Goal: Information Seeking & Learning: Compare options

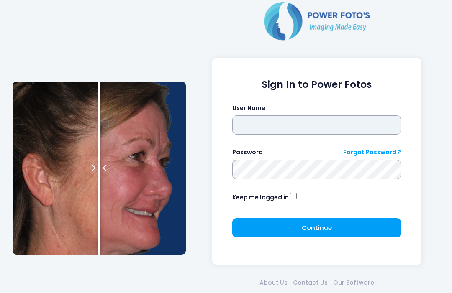
click at [327, 127] on input "text" at bounding box center [316, 124] width 169 height 19
type input "**********"
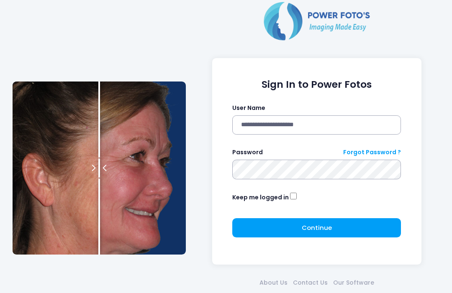
click button "submit" at bounding box center [0, 0] width 0 height 0
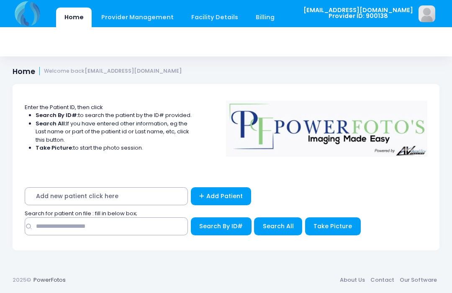
click at [317, 230] on span "Take Picture" at bounding box center [332, 226] width 38 height 8
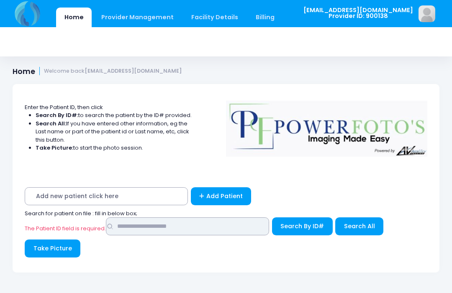
click at [162, 227] on input "text" at bounding box center [187, 227] width 163 height 18
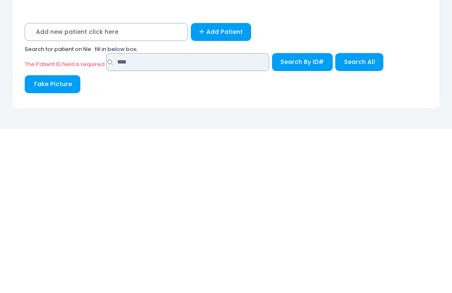
type input "****"
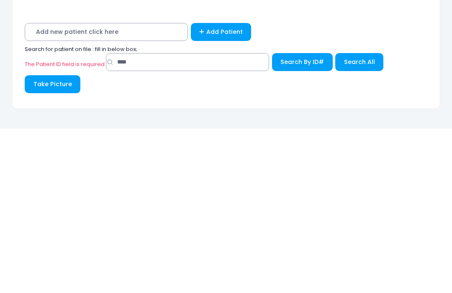
click at [358, 218] on button "Search All" at bounding box center [359, 227] width 48 height 18
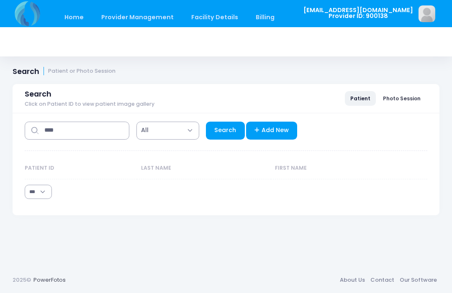
select select "***"
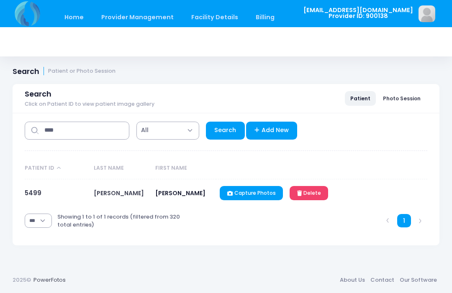
click at [32, 190] on link "5499" at bounding box center [33, 193] width 17 height 9
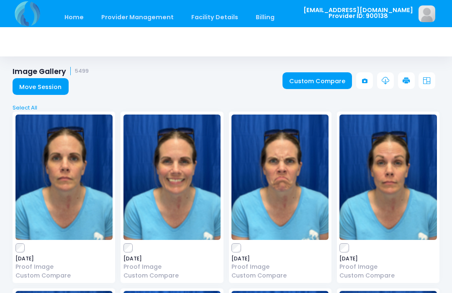
click at [323, 84] on link "Custom Compare" at bounding box center [317, 80] width 70 height 17
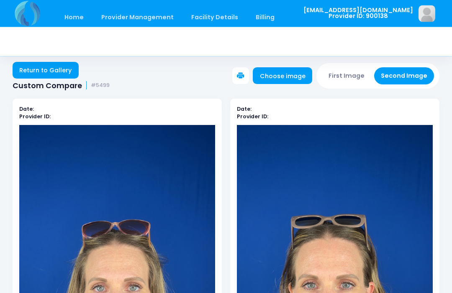
scroll to position [0, 0]
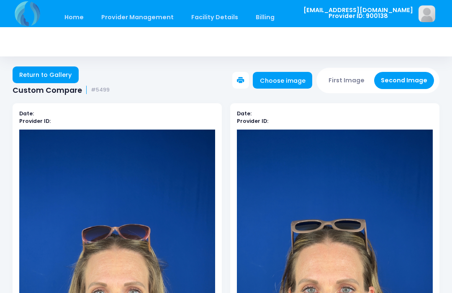
click at [363, 73] on button "First Image" at bounding box center [347, 80] width 50 height 17
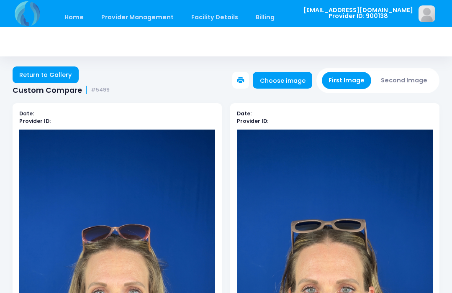
click at [295, 80] on link "Choose image" at bounding box center [282, 80] width 59 height 17
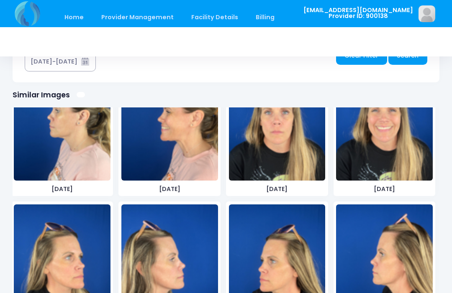
scroll to position [2303, 0]
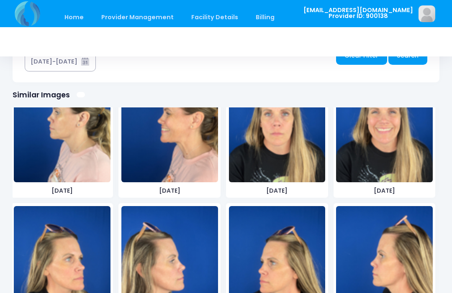
click at [74, 268] on img at bounding box center [62, 269] width 97 height 126
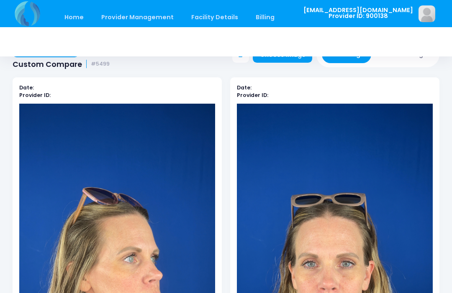
click at [422, 49] on div at bounding box center [226, 41] width 427 height 29
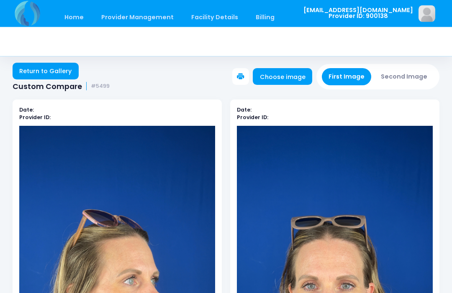
scroll to position [4, 0]
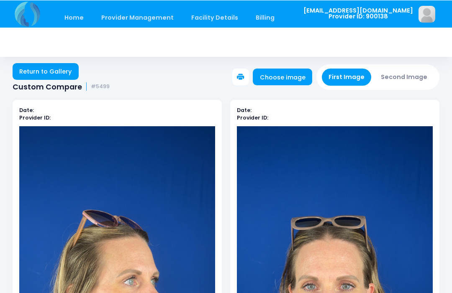
click at [422, 79] on button "Second Image" at bounding box center [404, 76] width 60 height 17
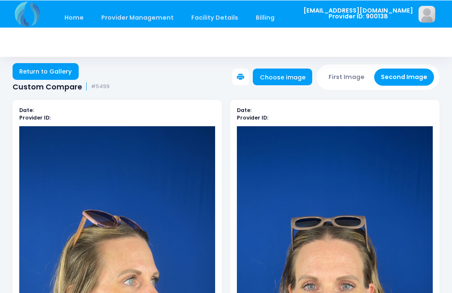
click at [286, 76] on link "Choose image" at bounding box center [282, 76] width 59 height 17
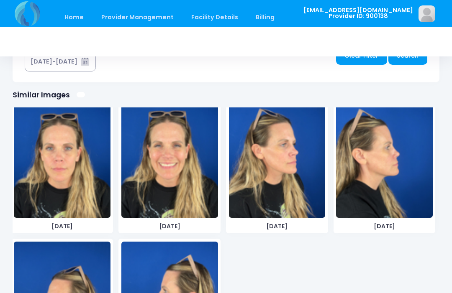
scroll to position [2565, 0]
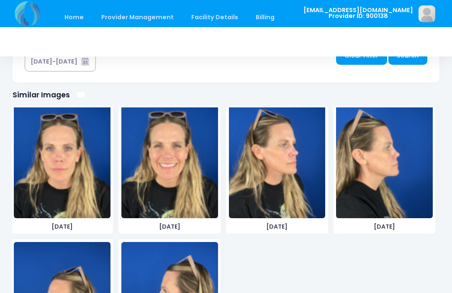
click at [281, 169] on img at bounding box center [277, 156] width 97 height 126
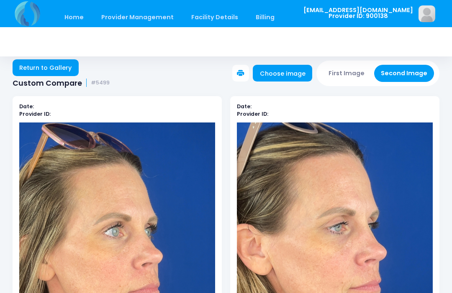
scroll to position [18, 0]
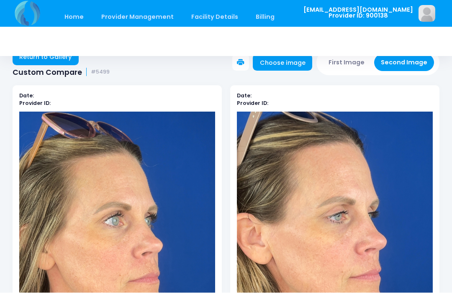
click at [354, 60] on button "First Image" at bounding box center [347, 62] width 50 height 17
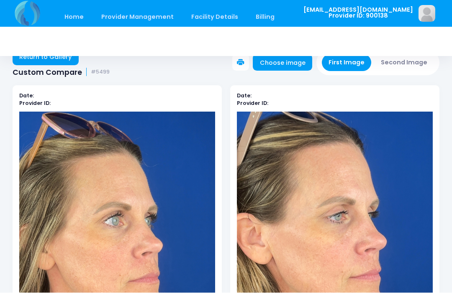
click at [299, 63] on link "Choose image" at bounding box center [282, 62] width 59 height 17
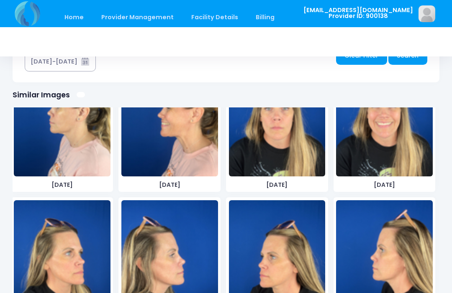
scroll to position [2308, 0]
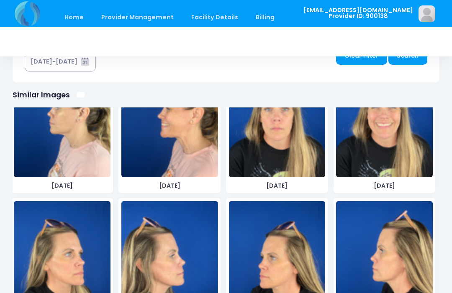
click at [175, 246] on img at bounding box center [169, 264] width 97 height 126
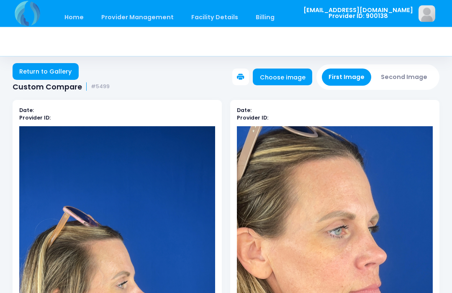
scroll to position [0, 0]
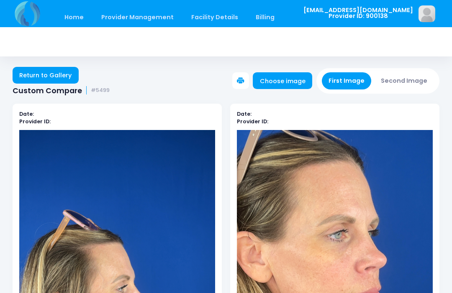
click at [400, 69] on div "First Image Second Image" at bounding box center [377, 80] width 123 height 25
click at [406, 82] on button "Second Image" at bounding box center [404, 80] width 60 height 17
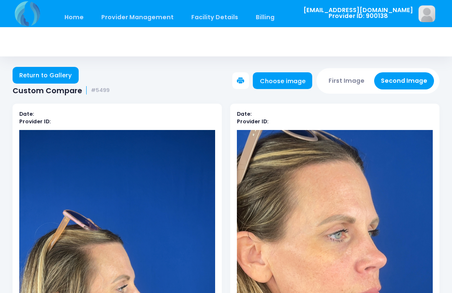
click at [291, 73] on link "Choose image" at bounding box center [282, 80] width 59 height 17
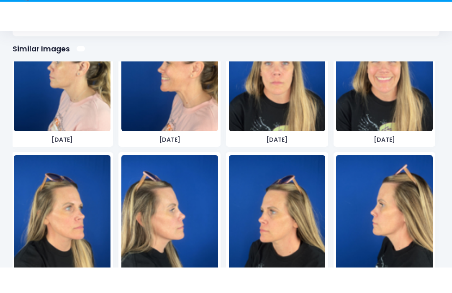
scroll to position [522, 0]
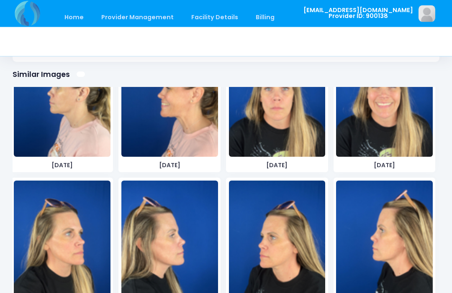
click at [179, 248] on img at bounding box center [169, 244] width 97 height 126
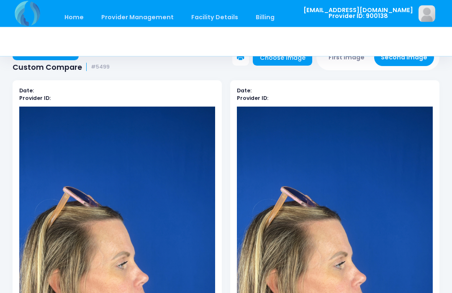
scroll to position [21, 0]
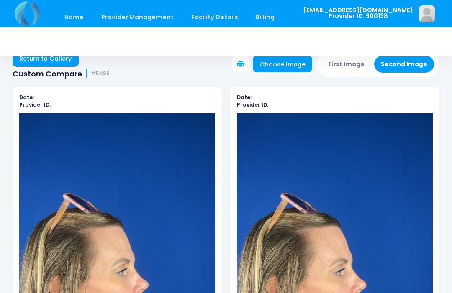
scroll to position [0, 0]
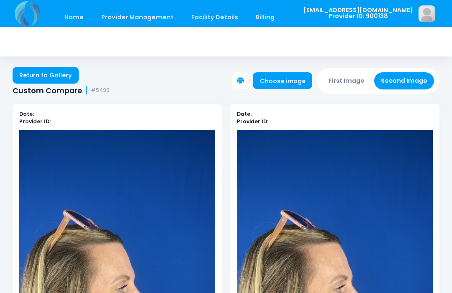
click at [346, 77] on button "First Image" at bounding box center [347, 80] width 50 height 17
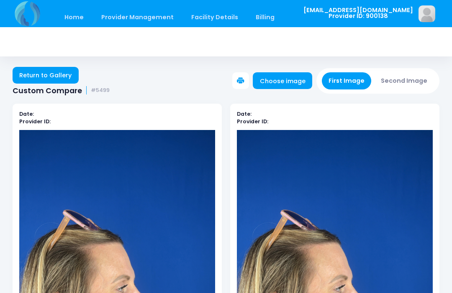
click at [290, 79] on link "Choose image" at bounding box center [282, 80] width 59 height 17
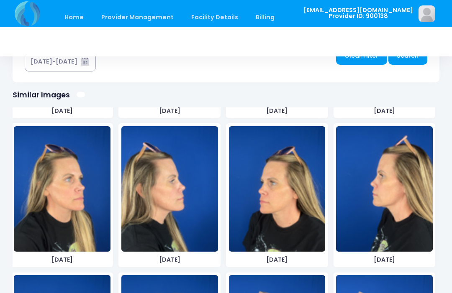
scroll to position [2382, 0]
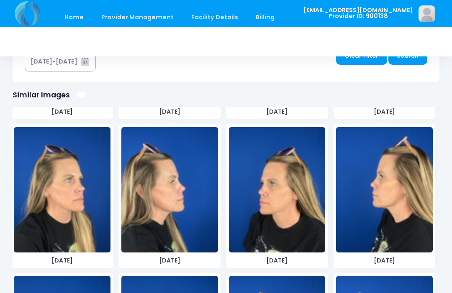
click at [289, 194] on img at bounding box center [277, 190] width 97 height 126
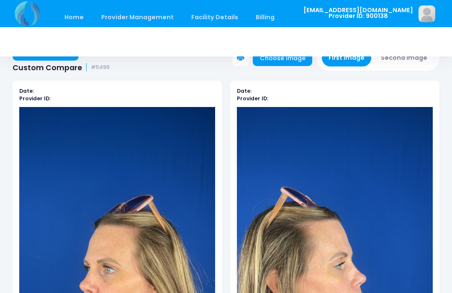
scroll to position [23, 0]
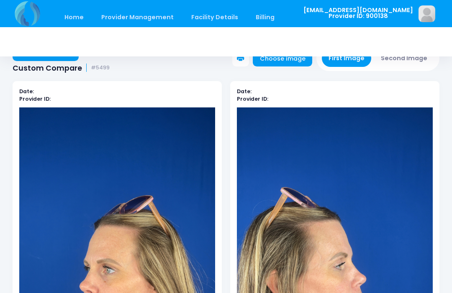
click at [416, 62] on button "Second Image" at bounding box center [404, 58] width 60 height 17
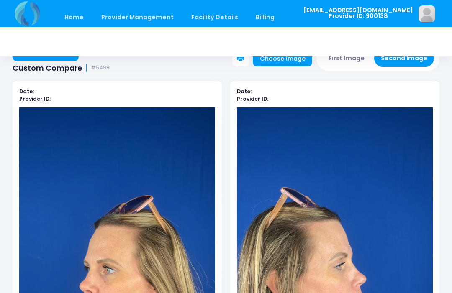
click at [298, 59] on link "Choose image" at bounding box center [282, 58] width 59 height 17
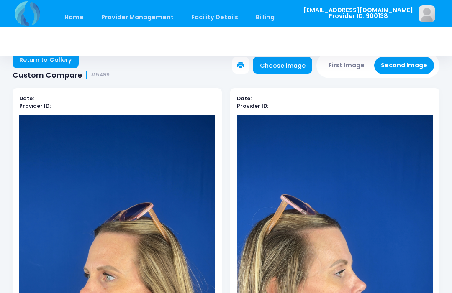
scroll to position [0, 0]
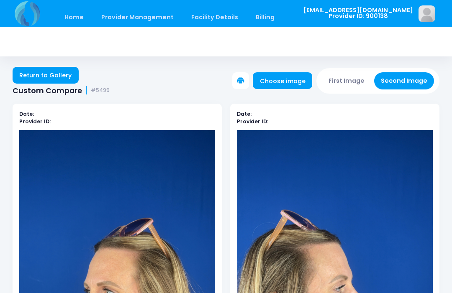
click at [279, 79] on link "Choose image" at bounding box center [282, 80] width 59 height 17
click at [352, 79] on button "First Image" at bounding box center [347, 80] width 50 height 17
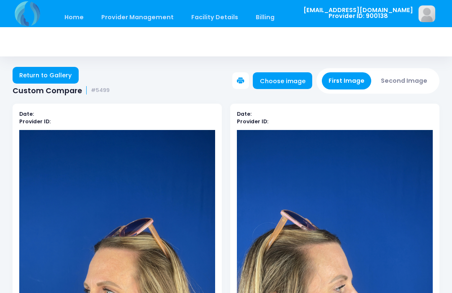
click at [293, 77] on link "Choose image" at bounding box center [282, 80] width 59 height 17
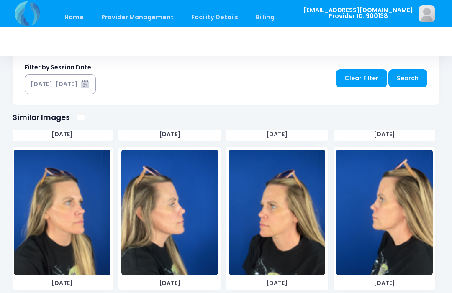
scroll to position [522, 0]
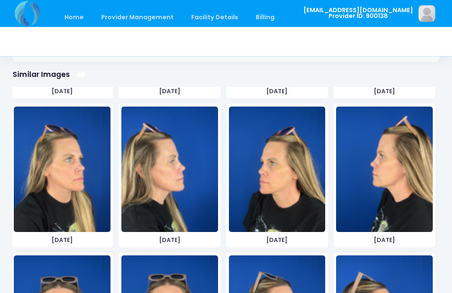
click at [291, 181] on img at bounding box center [277, 170] width 97 height 126
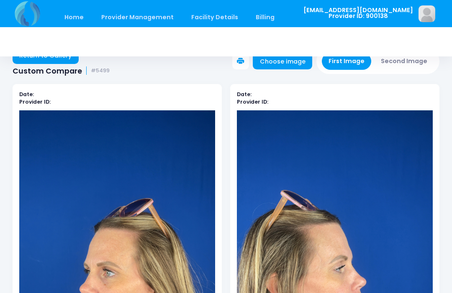
scroll to position [19, 0]
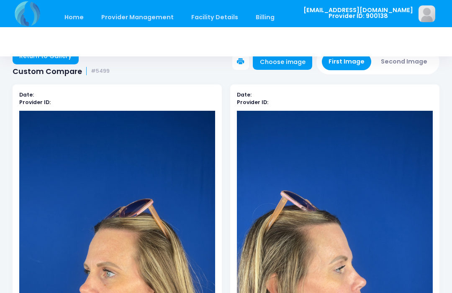
click at [406, 61] on button "Second Image" at bounding box center [404, 61] width 60 height 17
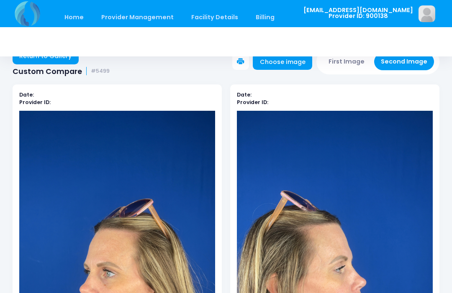
click at [292, 58] on link "Choose image" at bounding box center [282, 61] width 59 height 17
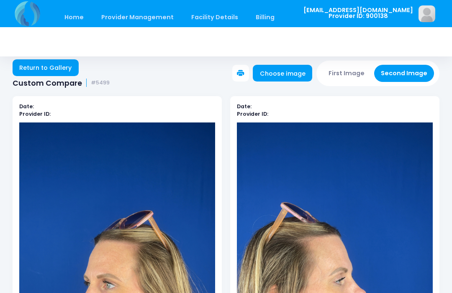
scroll to position [0, 0]
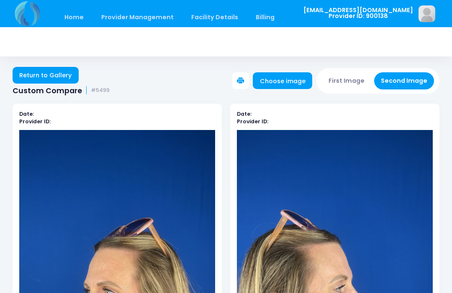
click at [78, 13] on link "Home" at bounding box center [74, 18] width 36 height 20
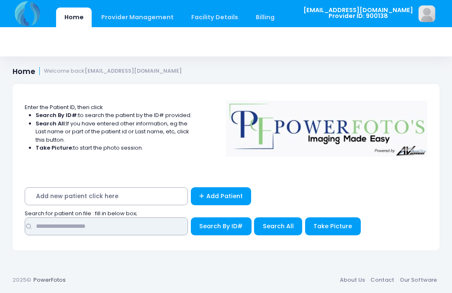
click at [150, 226] on input "text" at bounding box center [106, 227] width 163 height 18
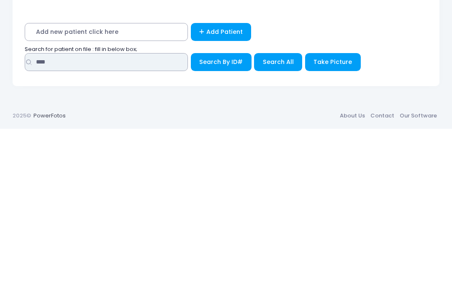
type input "****"
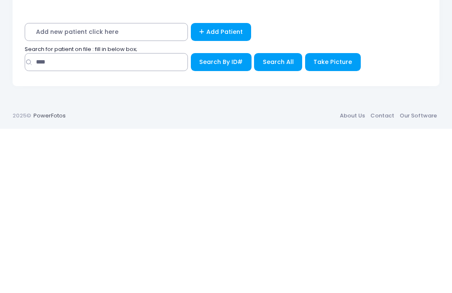
click at [278, 218] on button "Search All" at bounding box center [278, 227] width 48 height 18
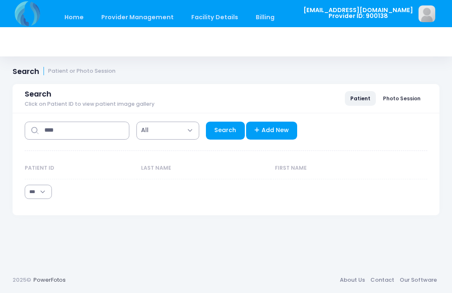
select select "***"
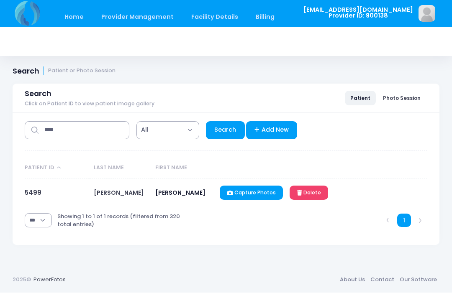
click at [39, 190] on link "5499" at bounding box center [33, 193] width 17 height 9
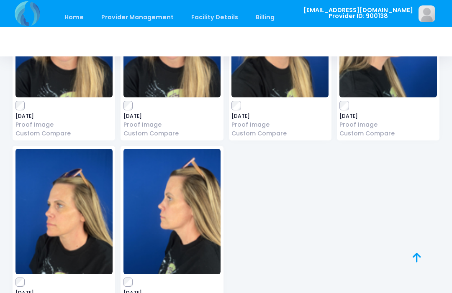
scroll to position [3732, 0]
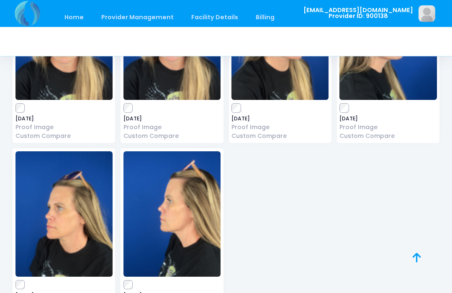
click at [75, 203] on img at bounding box center [63, 215] width 97 height 126
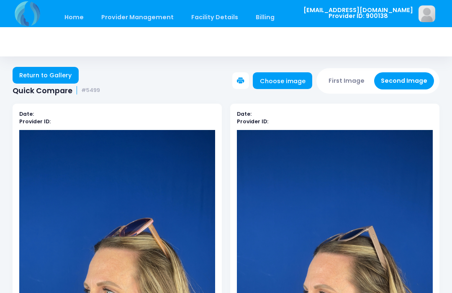
click at [352, 82] on button "First Image" at bounding box center [347, 80] width 50 height 17
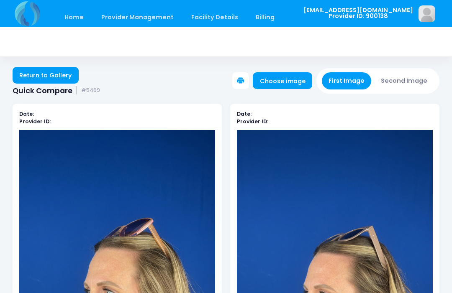
click at [293, 82] on link "Choose image" at bounding box center [282, 80] width 59 height 17
click at [292, 77] on link "Choose image" at bounding box center [282, 80] width 59 height 17
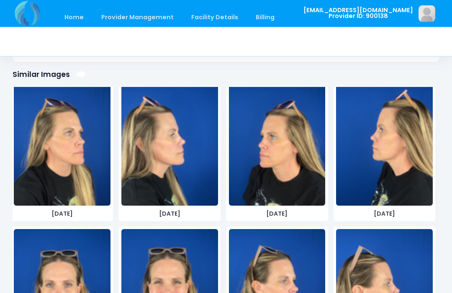
scroll to position [2408, 0]
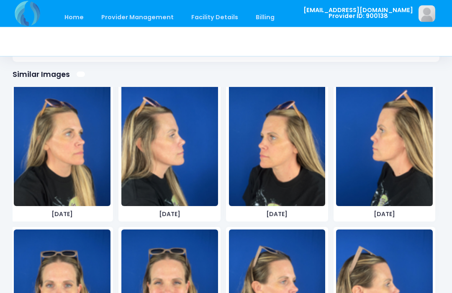
click at [286, 149] on img at bounding box center [277, 144] width 97 height 126
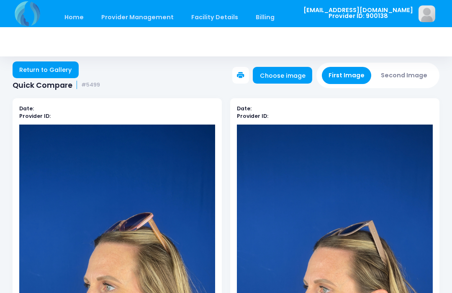
scroll to position [18, 0]
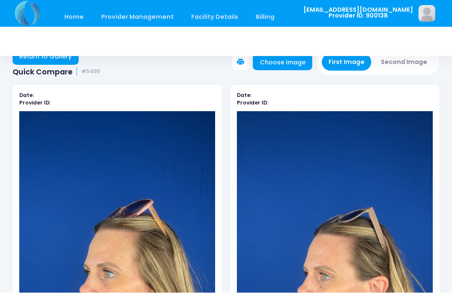
click at [410, 56] on button "Second Image" at bounding box center [404, 62] width 60 height 17
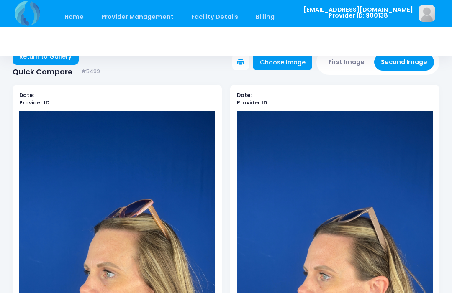
click at [295, 64] on link "Choose image" at bounding box center [282, 62] width 59 height 17
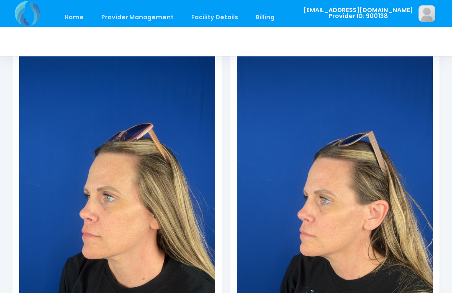
scroll to position [0, 0]
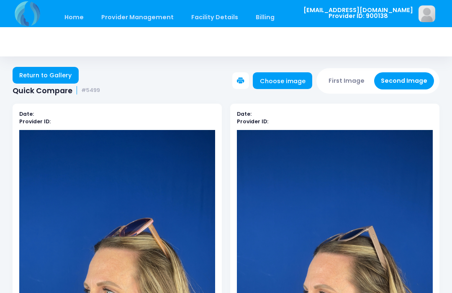
click at [280, 81] on link "Choose image" at bounding box center [282, 80] width 59 height 17
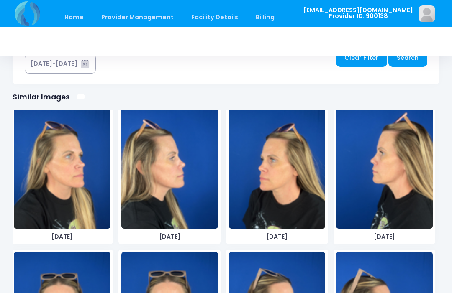
scroll to position [502, 0]
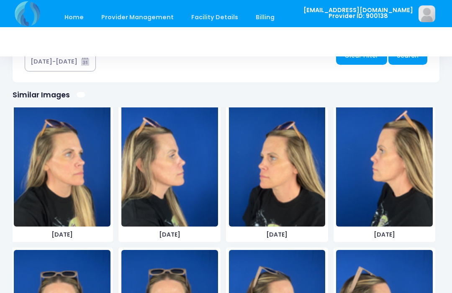
click at [79, 19] on link "Home" at bounding box center [74, 18] width 36 height 20
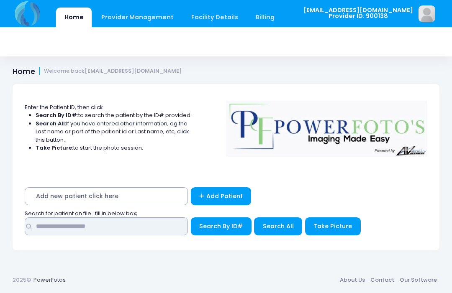
click at [110, 231] on input "text" at bounding box center [106, 227] width 163 height 18
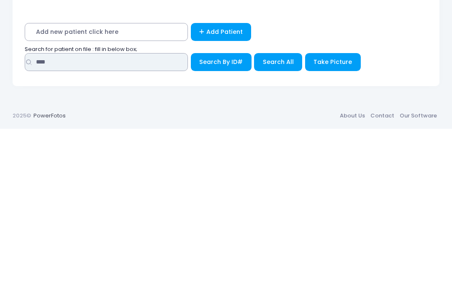
type input "****"
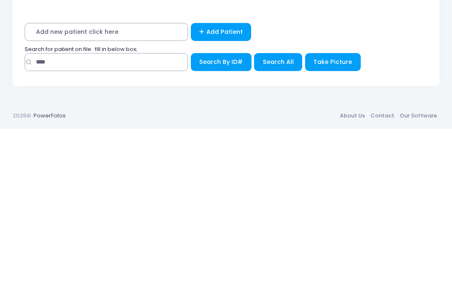
click at [277, 222] on span "Search All" at bounding box center [278, 226] width 31 height 8
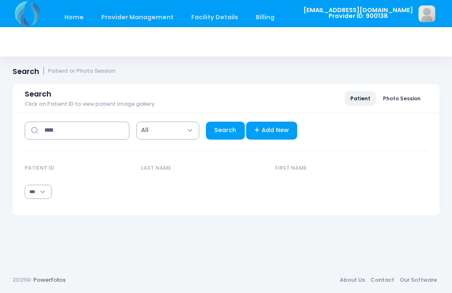
select select "***"
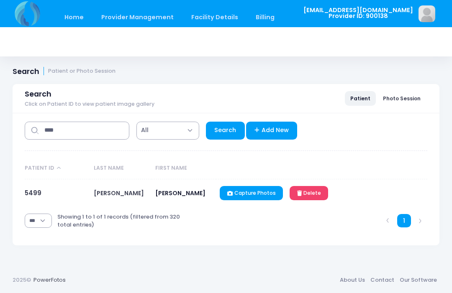
click at [39, 192] on link "5499" at bounding box center [33, 193] width 17 height 9
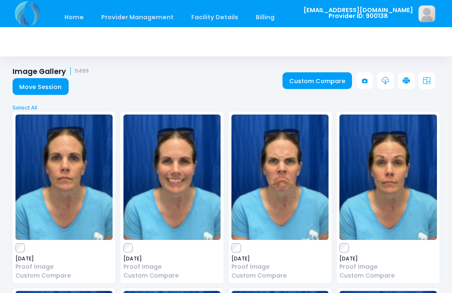
click at [314, 80] on link "Custom Compare" at bounding box center [317, 80] width 70 height 17
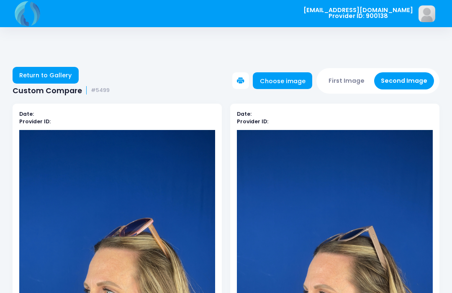
click at [359, 86] on button "First Image" at bounding box center [347, 80] width 50 height 17
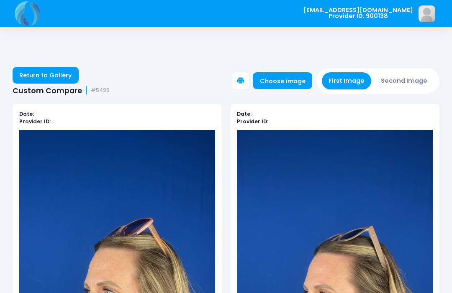
click at [286, 86] on link "Choose image" at bounding box center [282, 80] width 59 height 17
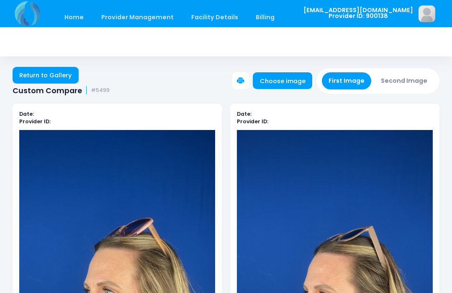
click at [277, 80] on link "Choose image" at bounding box center [282, 80] width 59 height 17
click at [68, 16] on link "Home" at bounding box center [74, 18] width 36 height 20
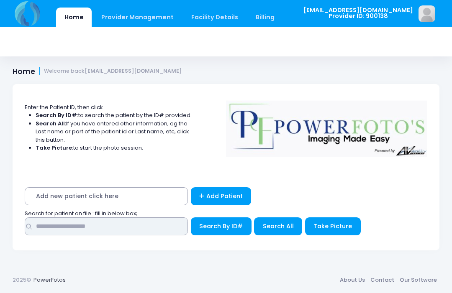
click at [122, 234] on input "text" at bounding box center [106, 227] width 163 height 18
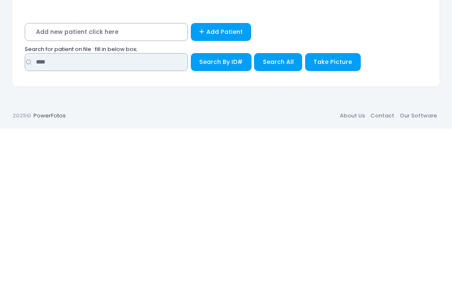
type input "****"
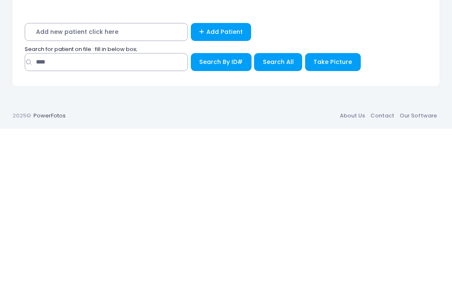
click at [274, 222] on span "Search All" at bounding box center [278, 226] width 31 height 8
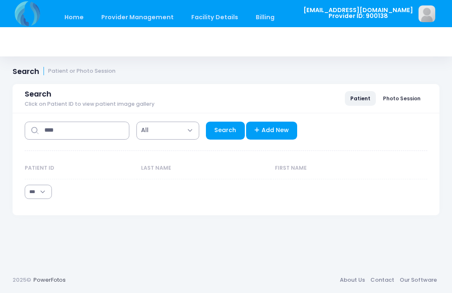
select select "***"
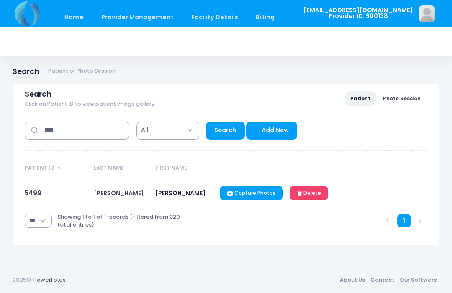
click at [46, 185] on td "5499" at bounding box center [57, 193] width 65 height 28
click at [37, 192] on link "5499" at bounding box center [33, 193] width 17 height 9
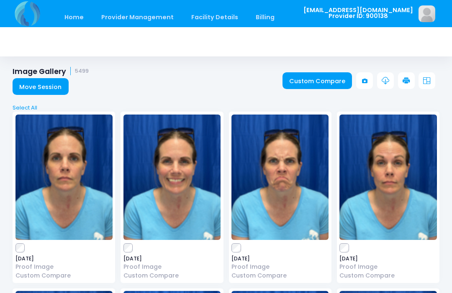
click at [316, 84] on link "Custom Compare" at bounding box center [317, 80] width 70 height 17
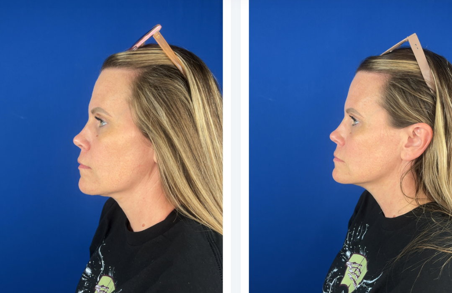
scroll to position [141, 0]
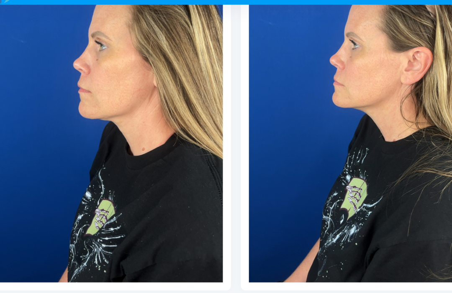
click at [191, 286] on icon at bounding box center [195, 290] width 8 height 8
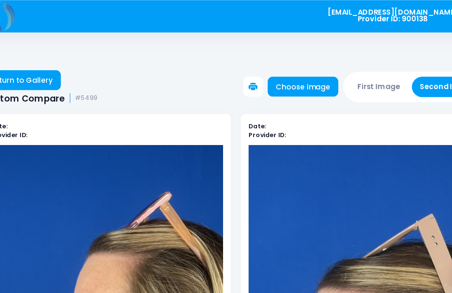
scroll to position [0, 0]
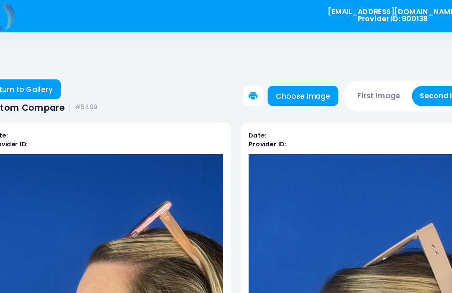
click at [328, 73] on button "First Image" at bounding box center [347, 80] width 50 height 17
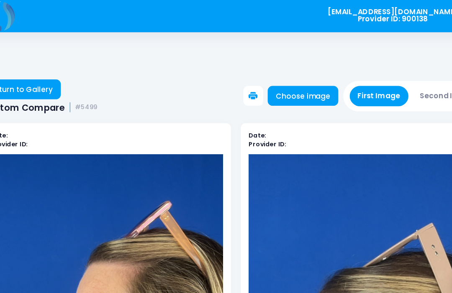
click at [271, 79] on link "Choose image" at bounding box center [282, 80] width 59 height 17
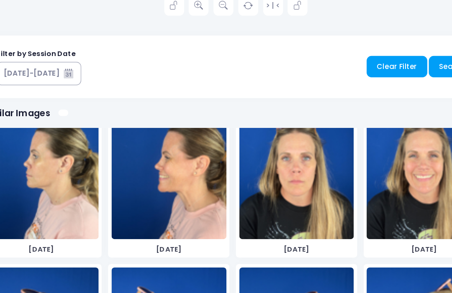
scroll to position [2288, 0]
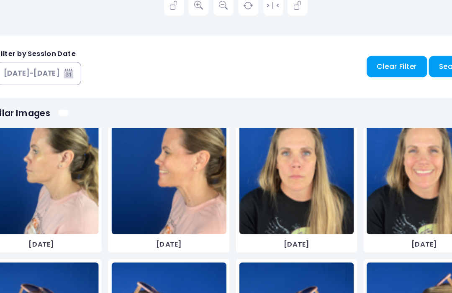
click at [267, 151] on img at bounding box center [277, 181] width 97 height 126
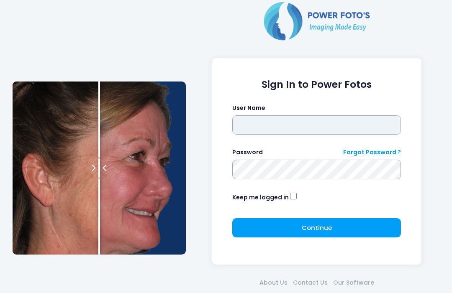
click at [326, 125] on input "text" at bounding box center [316, 124] width 169 height 19
type input "**********"
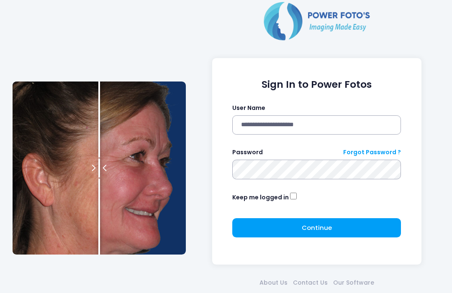
click button "submit" at bounding box center [0, 0] width 0 height 0
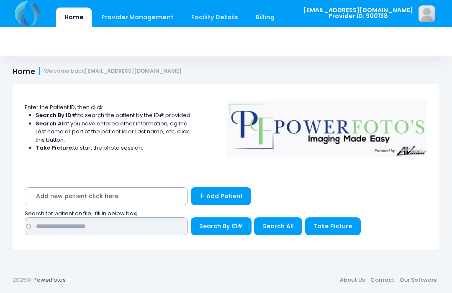
click at [170, 226] on input "text" at bounding box center [106, 227] width 163 height 18
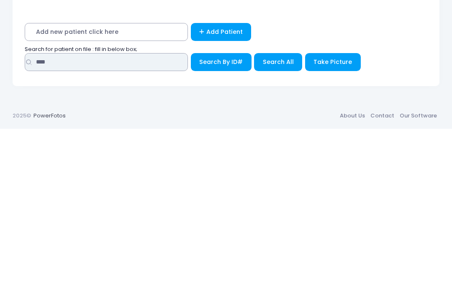
type input "****"
click at [275, 222] on span "Search All" at bounding box center [278, 226] width 31 height 8
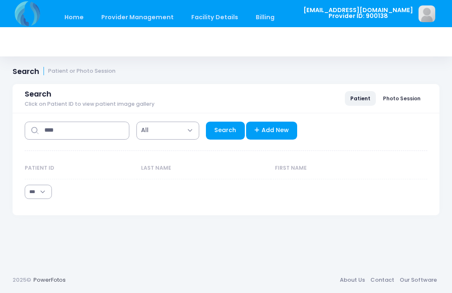
select select "***"
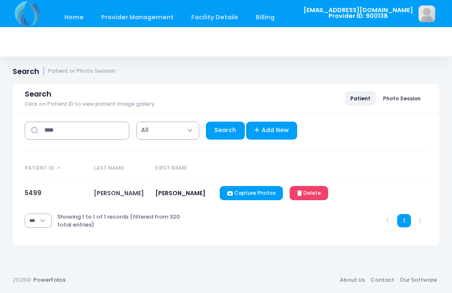
click at [40, 197] on link "5499" at bounding box center [33, 193] width 17 height 9
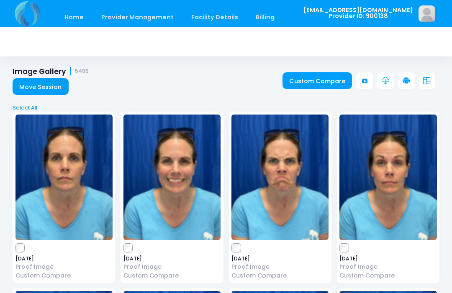
click at [322, 81] on link "Custom Compare" at bounding box center [317, 80] width 70 height 17
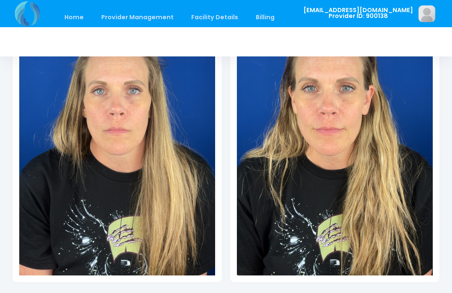
scroll to position [204, 0]
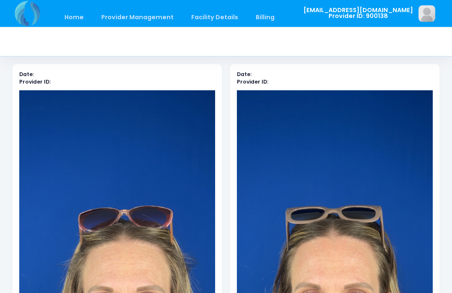
scroll to position [0, 0]
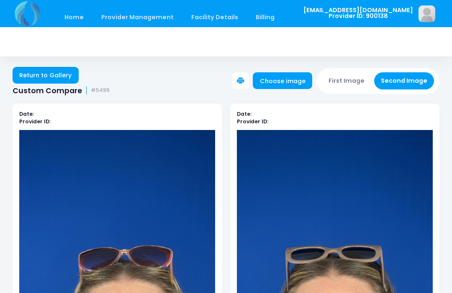
click at [353, 77] on button "First Image" at bounding box center [347, 80] width 50 height 17
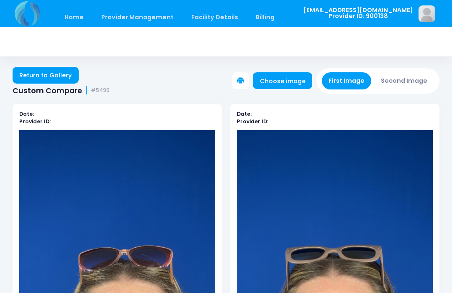
click at [287, 77] on link "Choose image" at bounding box center [282, 80] width 59 height 17
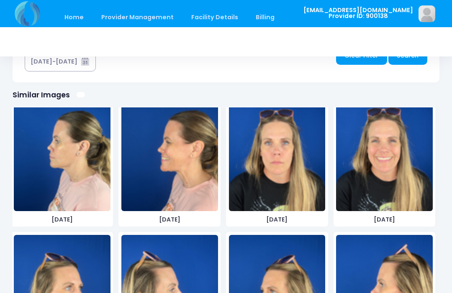
scroll to position [2277, 0]
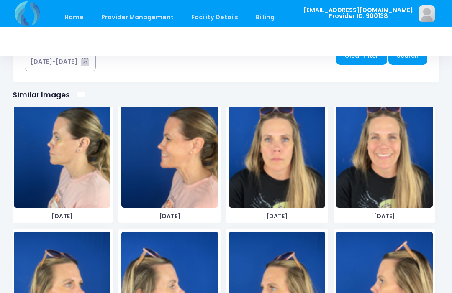
click at [395, 174] on img at bounding box center [384, 145] width 97 height 126
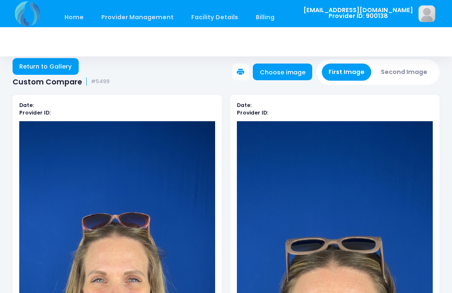
scroll to position [0, 0]
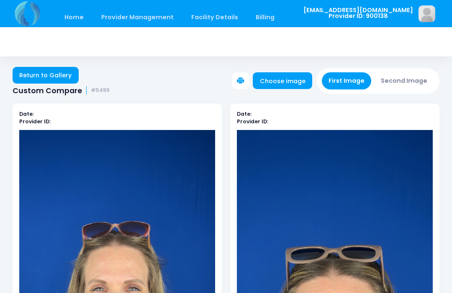
click at [413, 76] on button "Second Image" at bounding box center [404, 80] width 60 height 17
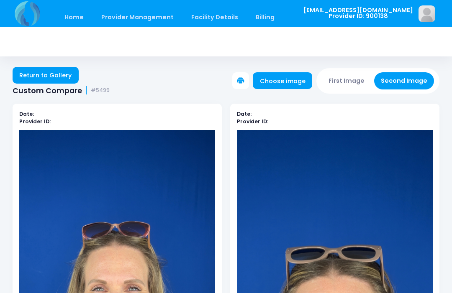
click at [305, 76] on link "Choose image" at bounding box center [282, 80] width 59 height 17
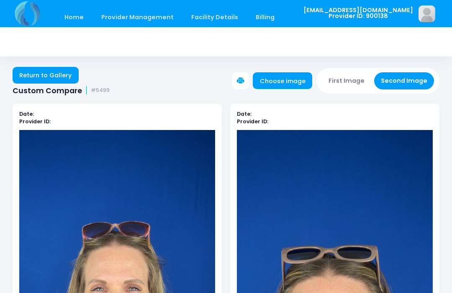
click at [293, 75] on link "Choose image" at bounding box center [282, 80] width 59 height 17
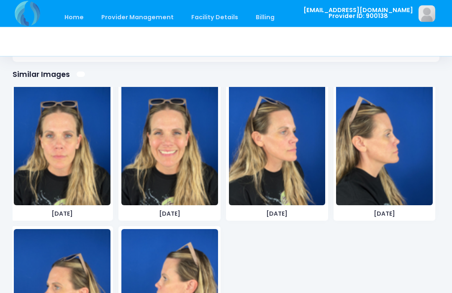
click at [180, 174] on img at bounding box center [169, 143] width 97 height 126
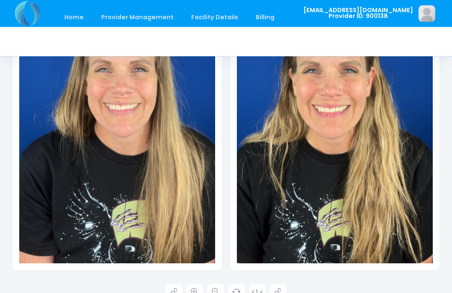
click at [219, 292] on link at bounding box center [215, 293] width 17 height 17
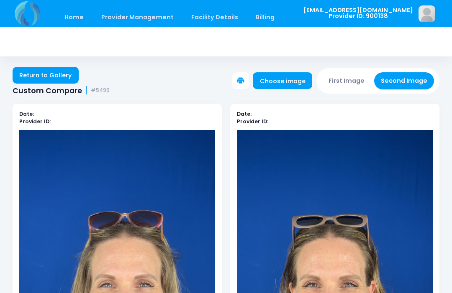
click at [355, 79] on button "First Image" at bounding box center [347, 80] width 50 height 17
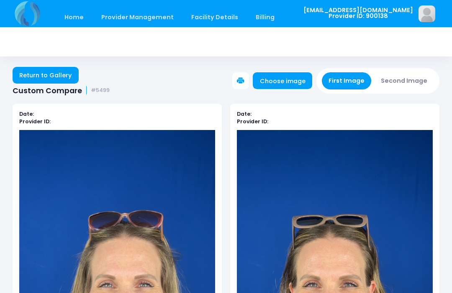
click at [290, 87] on link "Choose image" at bounding box center [282, 80] width 59 height 17
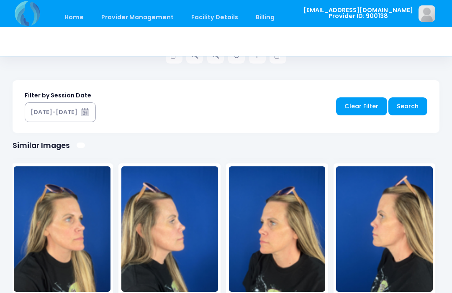
scroll to position [2394, 0]
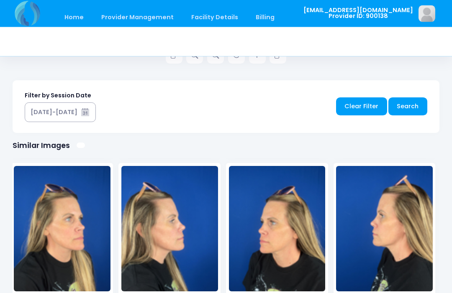
click at [83, 243] on img at bounding box center [62, 230] width 97 height 126
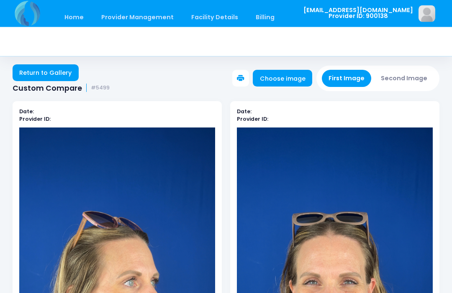
scroll to position [0, 0]
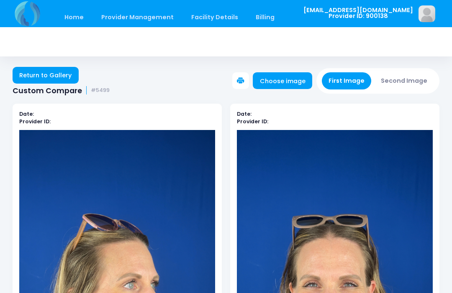
click at [414, 82] on button "Second Image" at bounding box center [404, 80] width 60 height 17
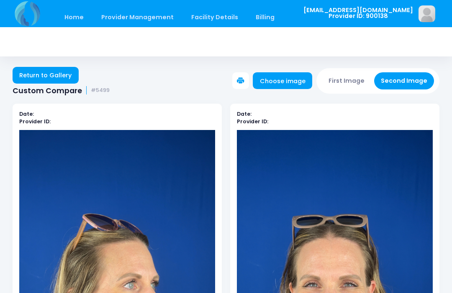
click at [287, 85] on link "Choose image" at bounding box center [282, 80] width 59 height 17
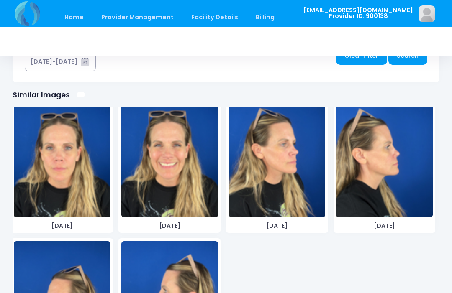
scroll to position [2566, 0]
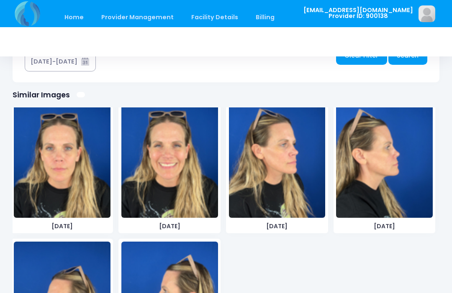
click at [300, 185] on img at bounding box center [277, 155] width 97 height 126
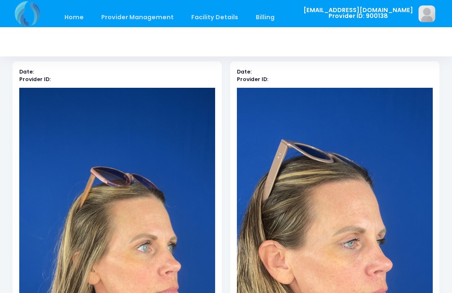
scroll to position [0, 0]
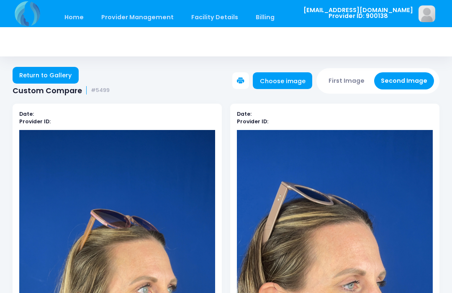
click at [352, 78] on button "First Image" at bounding box center [347, 80] width 50 height 17
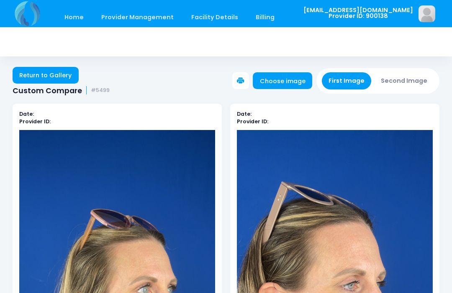
click at [300, 78] on link "Choose image" at bounding box center [282, 80] width 59 height 17
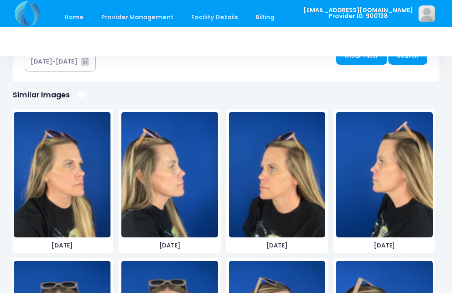
scroll to position [2398, 0]
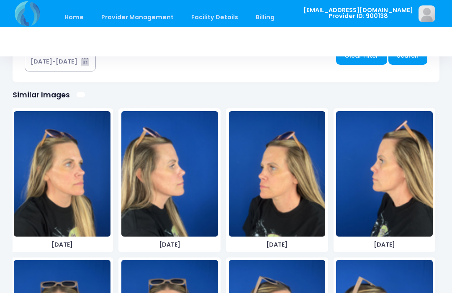
click at [195, 209] on img at bounding box center [169, 174] width 97 height 126
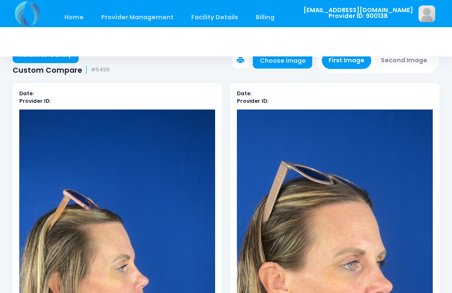
scroll to position [0, 0]
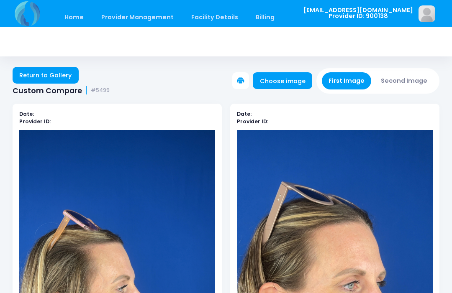
click at [410, 79] on button "Second Image" at bounding box center [404, 80] width 60 height 17
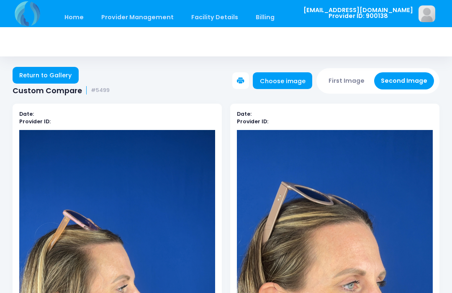
click at [298, 80] on link "Choose image" at bounding box center [282, 80] width 59 height 17
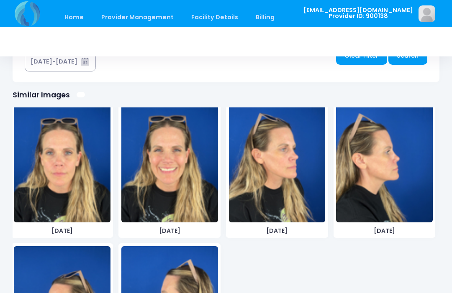
scroll to position [2562, 0]
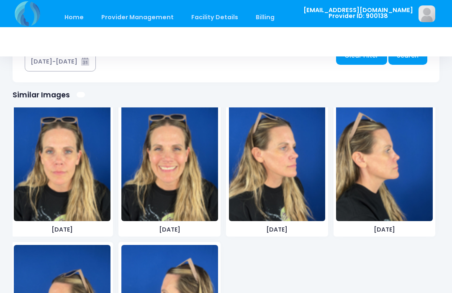
click at [383, 179] on img at bounding box center [384, 159] width 97 height 126
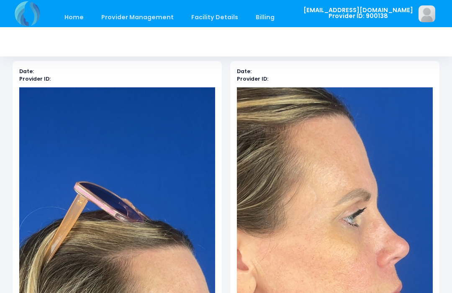
scroll to position [0, 0]
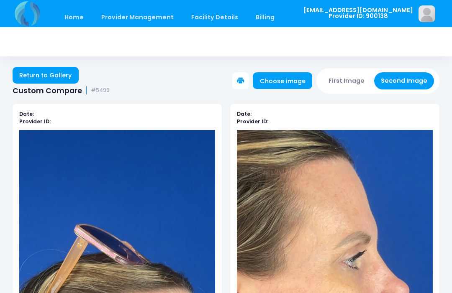
click at [351, 74] on button "First Image" at bounding box center [347, 80] width 50 height 17
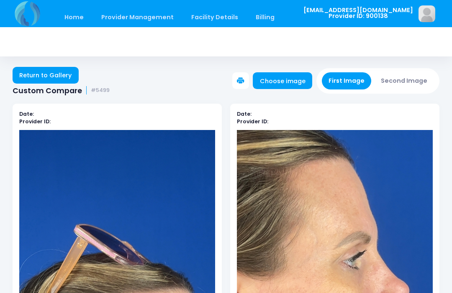
click at [354, 74] on button "First Image" at bounding box center [347, 80] width 50 height 17
click at [291, 81] on link "Choose image" at bounding box center [282, 80] width 59 height 17
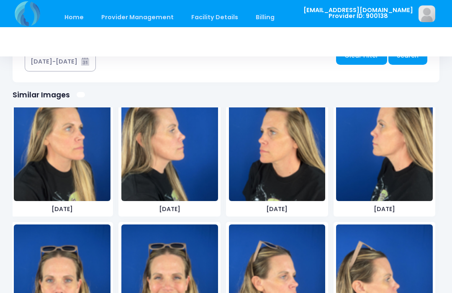
scroll to position [2432, 0]
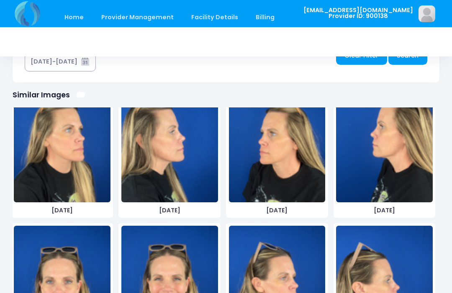
click at [280, 151] on img at bounding box center [277, 140] width 97 height 126
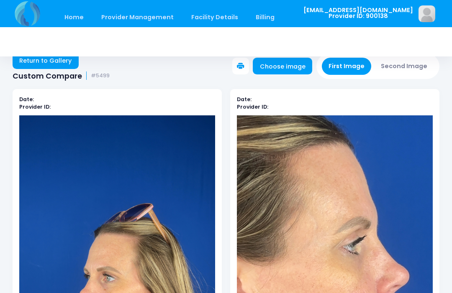
scroll to position [0, 0]
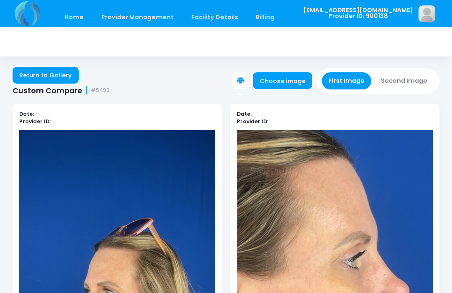
click at [404, 81] on button "Second Image" at bounding box center [404, 80] width 60 height 17
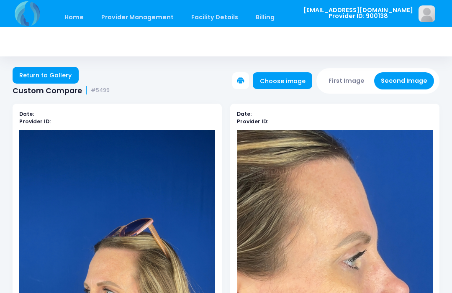
click at [293, 78] on link "Choose image" at bounding box center [282, 80] width 59 height 17
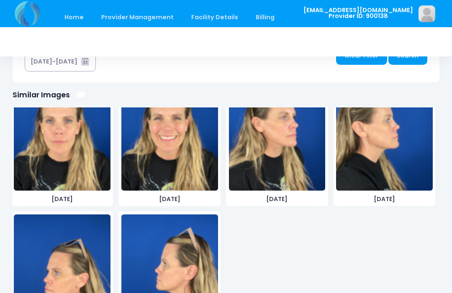
scroll to position [2603, 0]
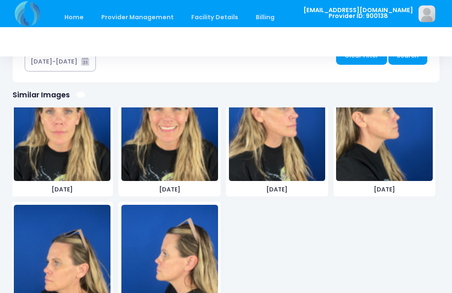
click at [77, 253] on img at bounding box center [62, 268] width 97 height 126
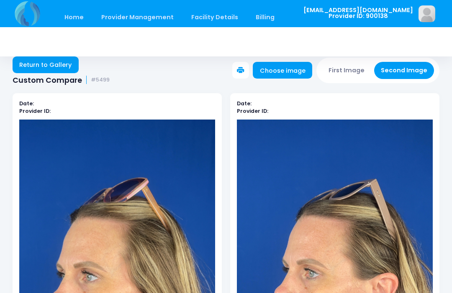
scroll to position [0, 0]
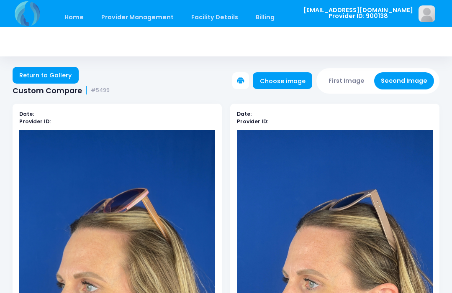
click at [352, 76] on button "First Image" at bounding box center [347, 80] width 50 height 17
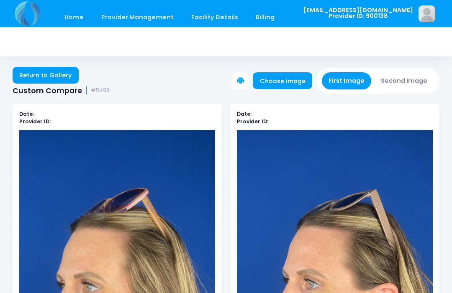
click at [292, 74] on link "Choose image" at bounding box center [282, 80] width 59 height 17
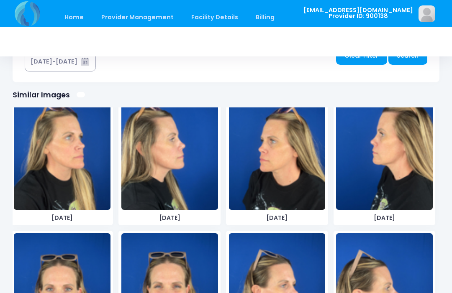
scroll to position [2416, 0]
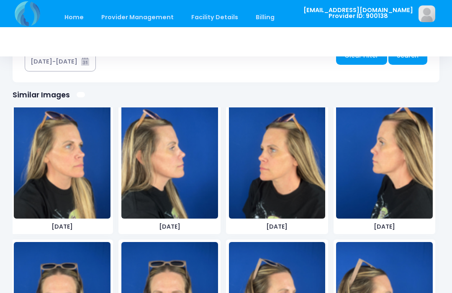
click at [392, 181] on img at bounding box center [384, 156] width 97 height 126
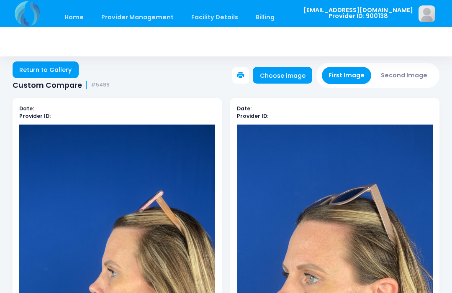
scroll to position [3, 0]
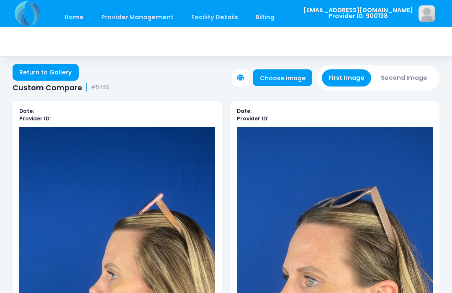
click at [415, 76] on button "Second Image" at bounding box center [404, 78] width 60 height 17
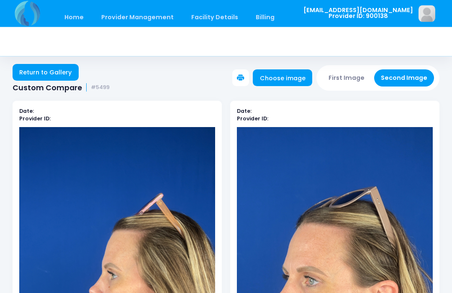
click at [286, 74] on link "Choose image" at bounding box center [282, 78] width 59 height 17
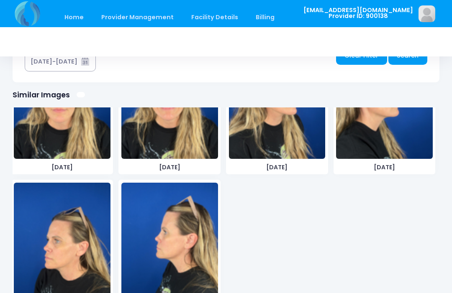
scroll to position [2624, 0]
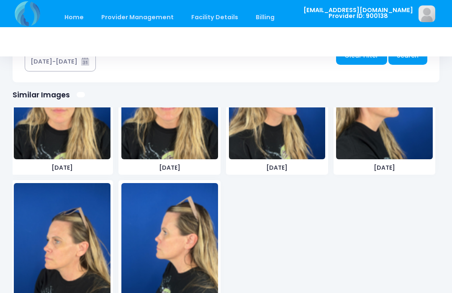
click at [182, 244] on img at bounding box center [169, 246] width 97 height 126
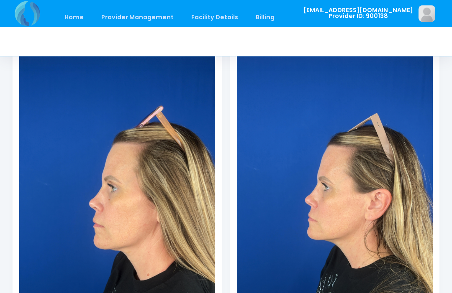
scroll to position [90, 0]
